Goal: Task Accomplishment & Management: Manage account settings

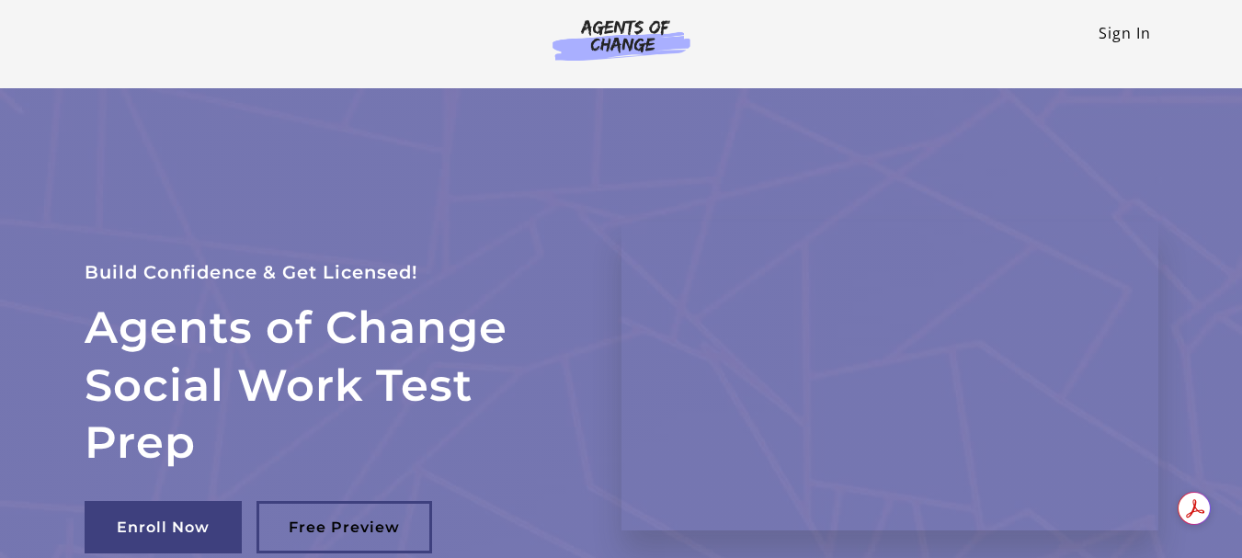
click at [1139, 27] on link "Sign In" at bounding box center [1125, 33] width 52 height 20
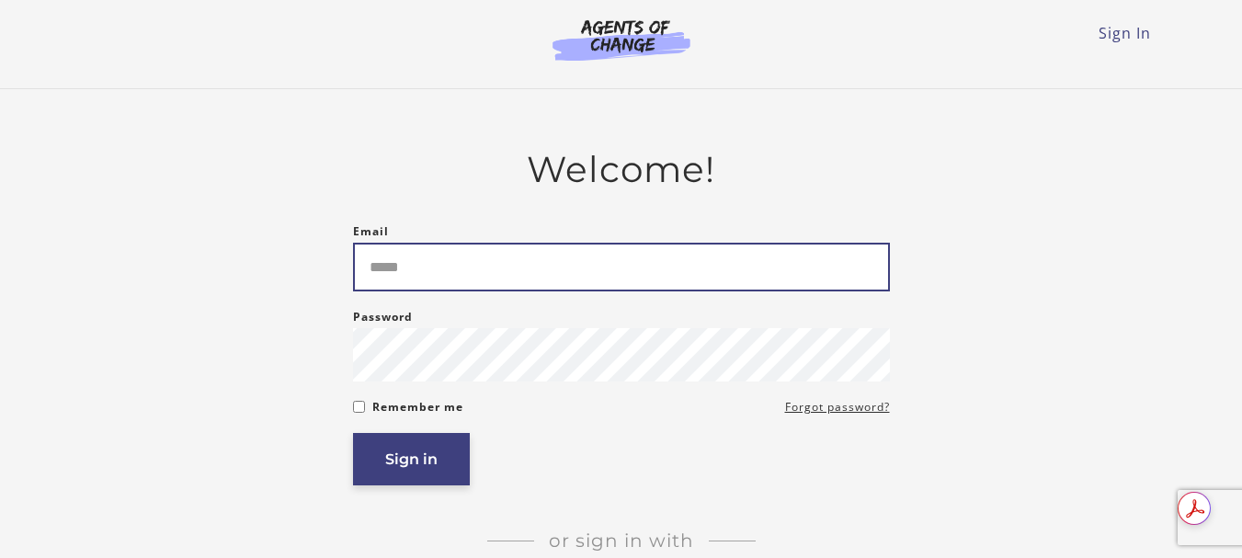
type input "**********"
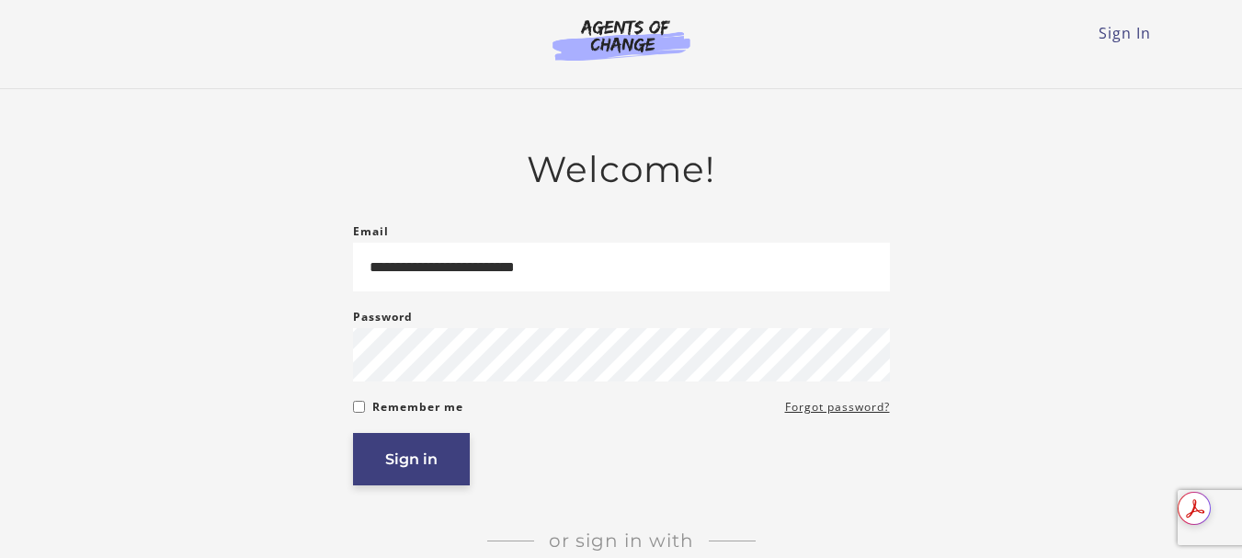
click at [389, 463] on button "Sign in" at bounding box center [411, 459] width 117 height 52
